Goal: Task Accomplishment & Management: Use online tool/utility

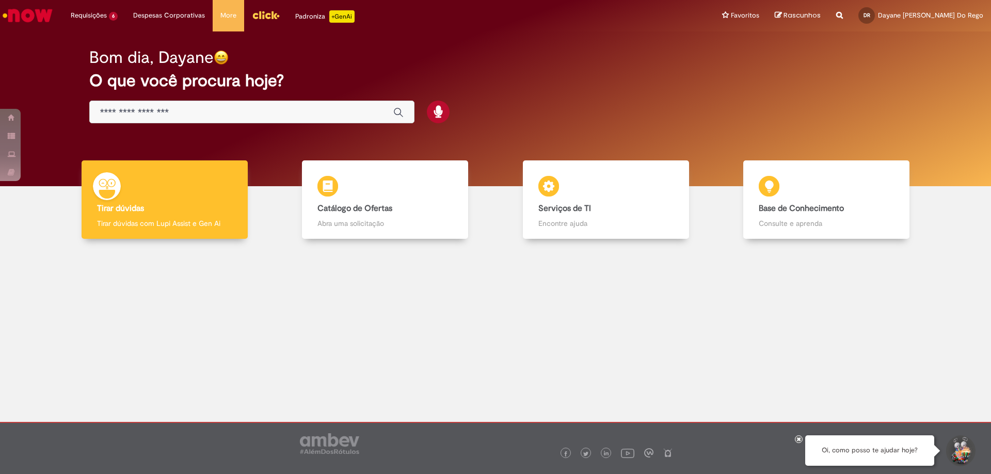
click at [307, 109] on input "Basta digitar aqui" at bounding box center [241, 113] width 283 height 12
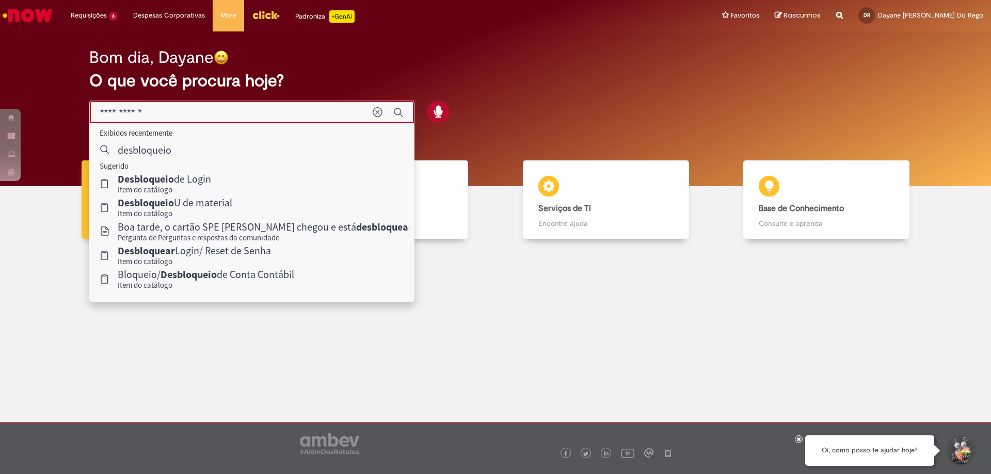
type input "**********"
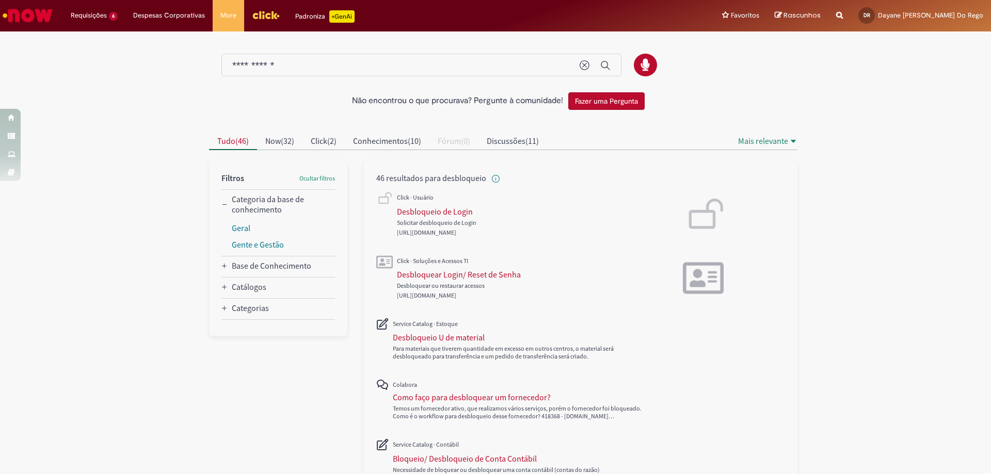
click at [530, 221] on div "Solicitar desbloqueio de Login" at bounding box center [523, 223] width 252 height 8
click at [729, 210] on div "Solicitar desbloqueio de Login" at bounding box center [580, 214] width 409 height 63
click at [411, 212] on div "Desbloqueio de Login" at bounding box center [435, 211] width 76 height 10
click at [421, 271] on div "Desbloquear Login/ Reset de Senha" at bounding box center [459, 274] width 124 height 10
